Goal: Feedback & Contribution: Leave review/rating

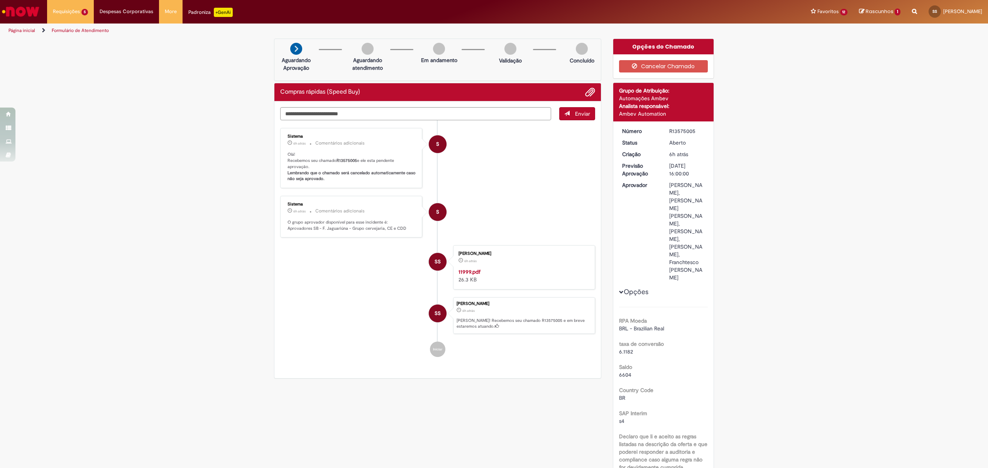
scroll to position [720, 0]
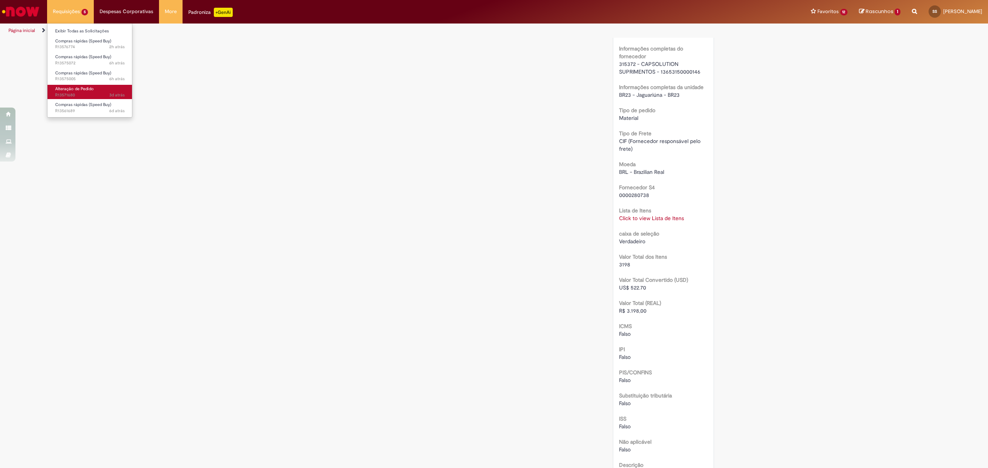
click at [86, 91] on span "Alteração de Pedido" at bounding box center [74, 89] width 39 height 6
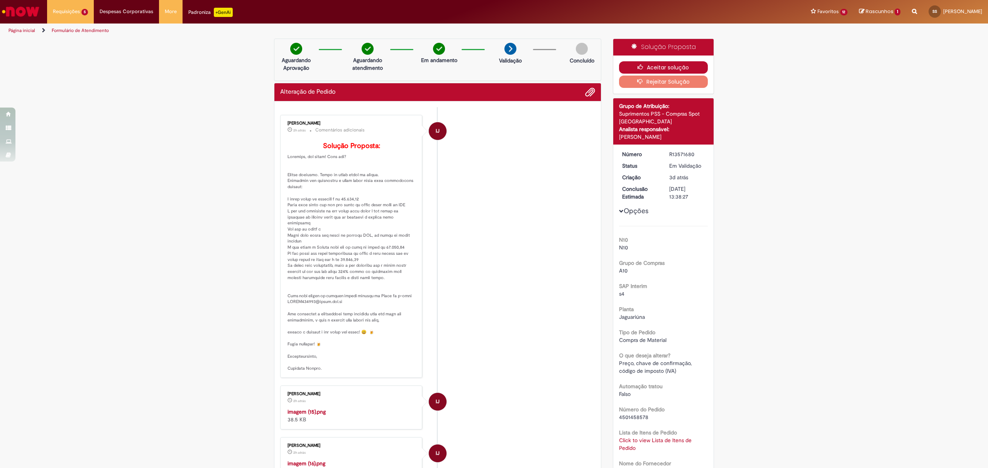
click at [663, 63] on button "Aceitar solução" at bounding box center [663, 67] width 89 height 12
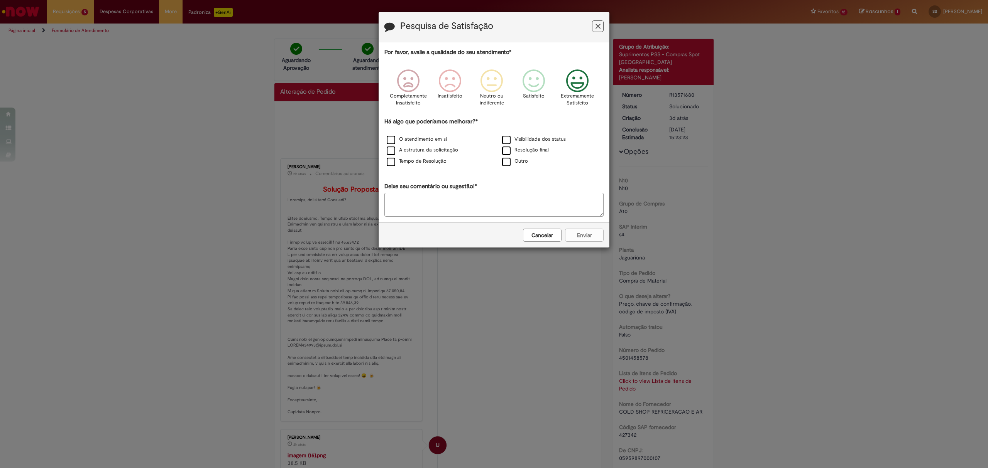
click at [564, 100] on p "Extremamente Satisfeito" at bounding box center [577, 100] width 33 height 14
click at [422, 140] on label "O atendimento em si" at bounding box center [417, 139] width 60 height 7
click at [572, 230] on button "Enviar" at bounding box center [584, 235] width 39 height 13
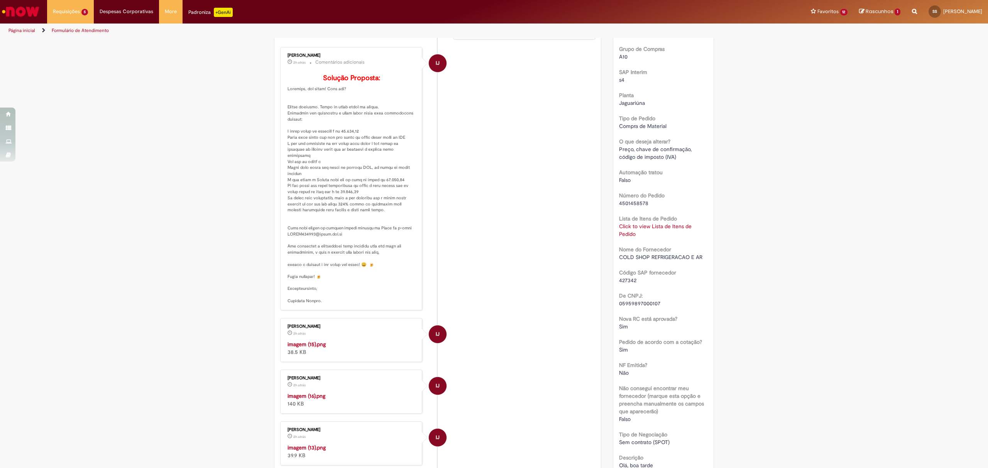
scroll to position [154, 0]
click at [650, 229] on link "Click to view Lista de Itens de Pedido" at bounding box center [655, 230] width 73 height 15
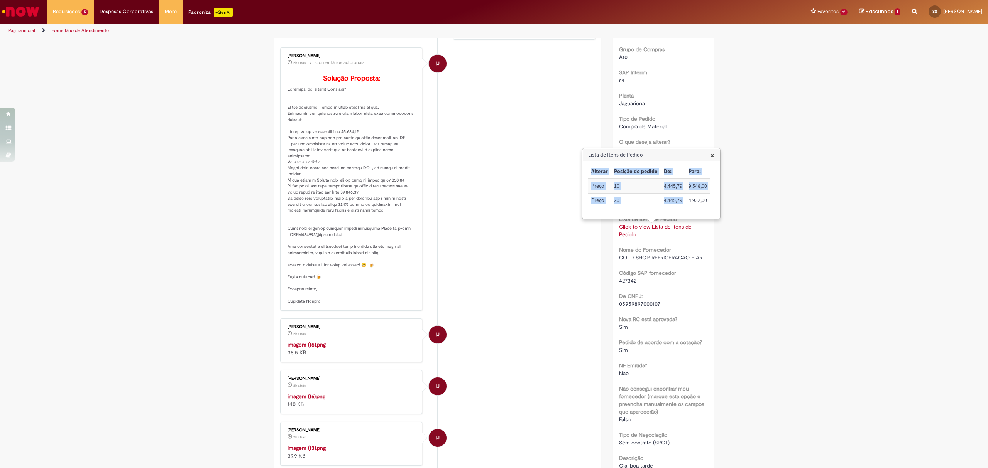
drag, startPoint x: 688, startPoint y: 201, endPoint x: 712, endPoint y: 201, distance: 24.3
click at [712, 201] on div "× Alterar Posição do pedido De: Para: Preço 10 4.445,79 9.548,00 Preço 20 4.445…" at bounding box center [651, 190] width 126 height 51
drag, startPoint x: 685, startPoint y: 188, endPoint x: 712, endPoint y: 187, distance: 26.6
click at [712, 187] on div "× Alterar Posição do pedido De: Para: Preço 10 4.445,79 9.548,00 Preço 20 4.445…" at bounding box center [651, 190] width 126 height 51
